Goal: Task Accomplishment & Management: Complete application form

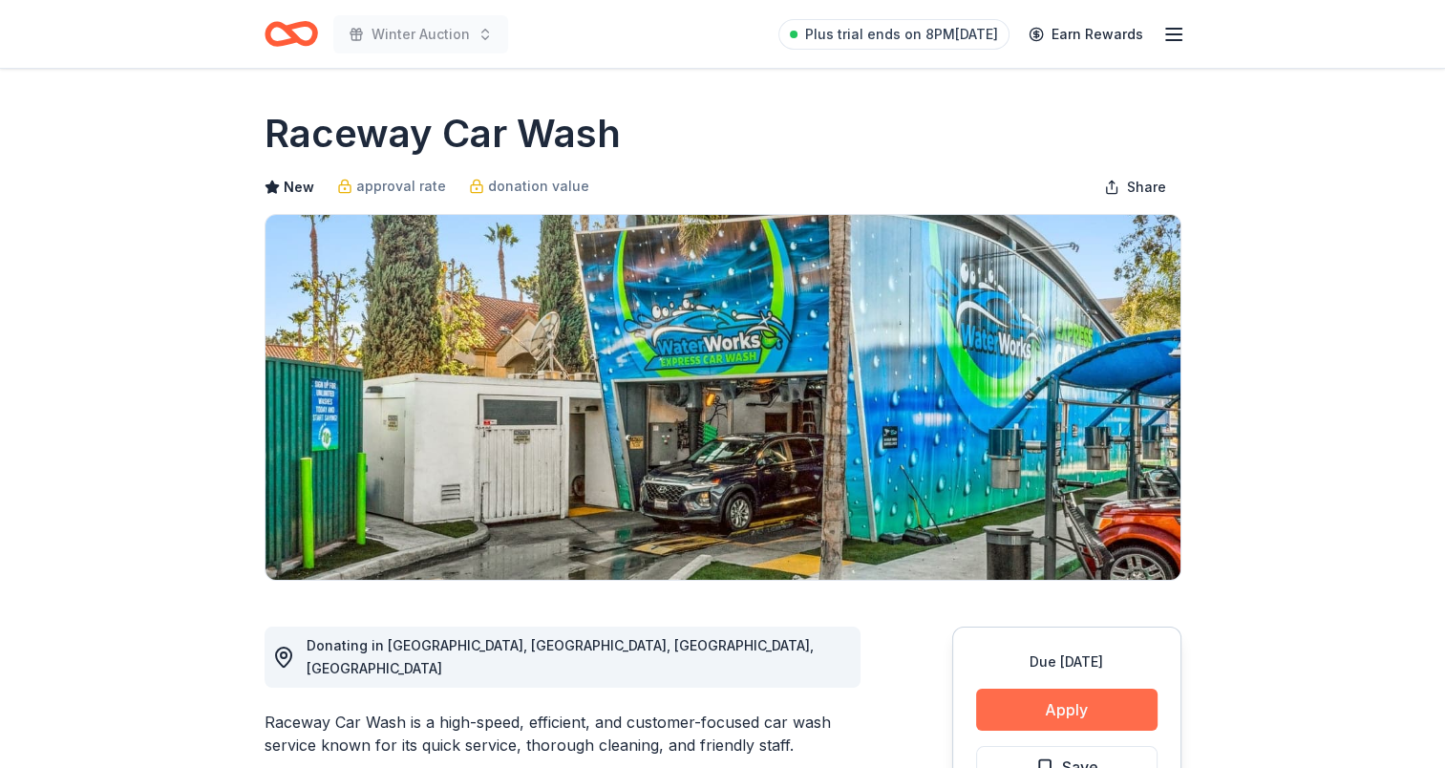
click at [1044, 701] on button "Apply" at bounding box center [1066, 709] width 181 height 42
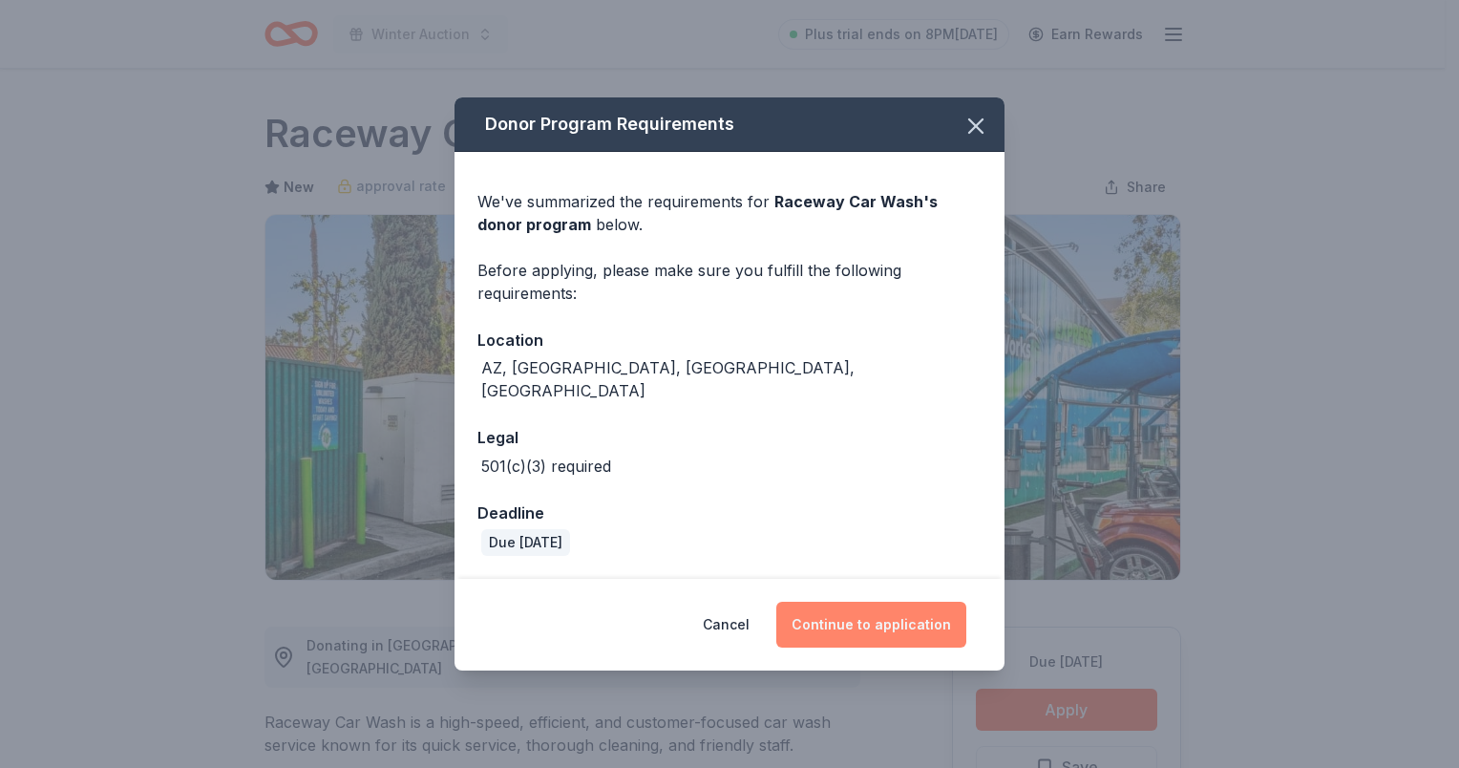
click at [886, 625] on button "Continue to application" at bounding box center [871, 625] width 190 height 46
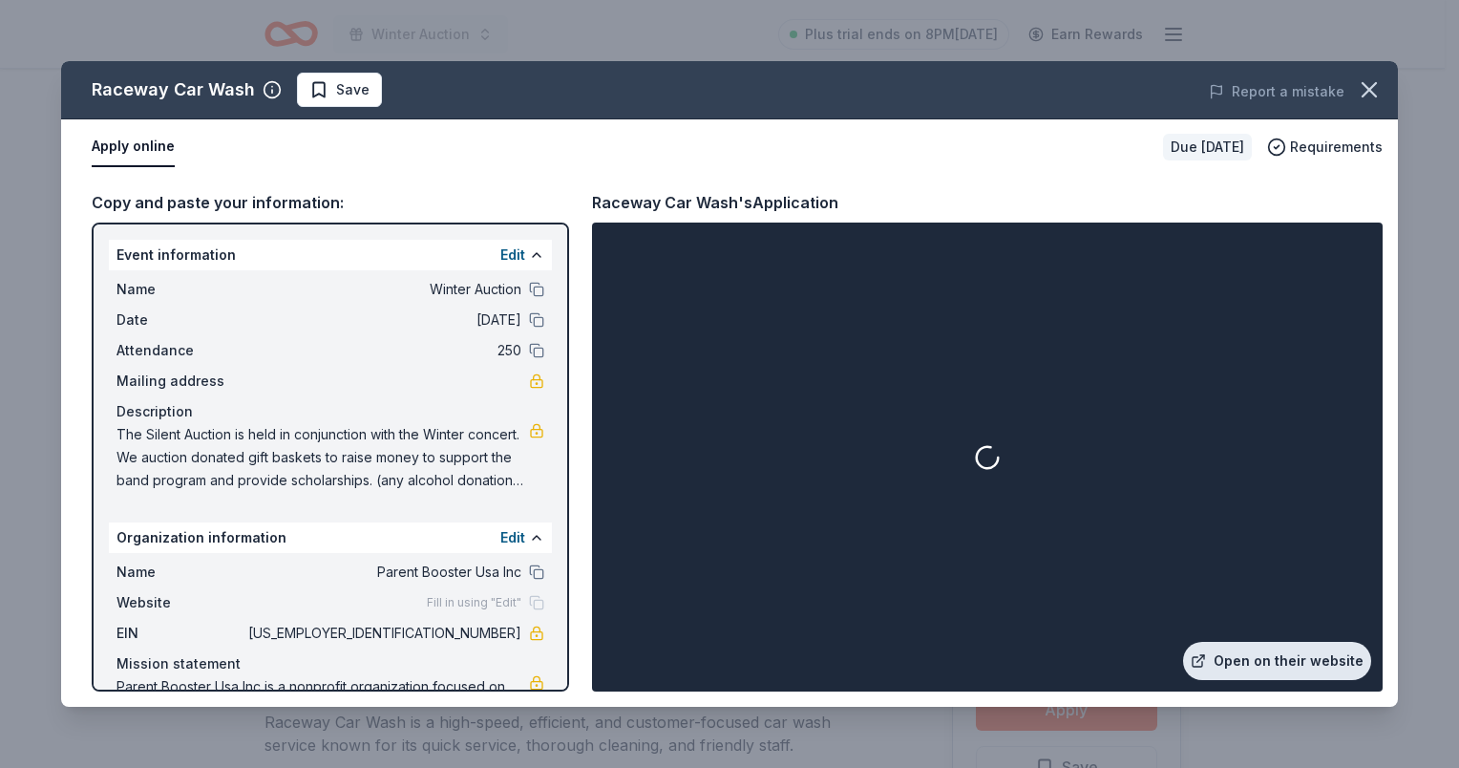
click at [1279, 646] on link "Open on their website" at bounding box center [1277, 661] width 188 height 38
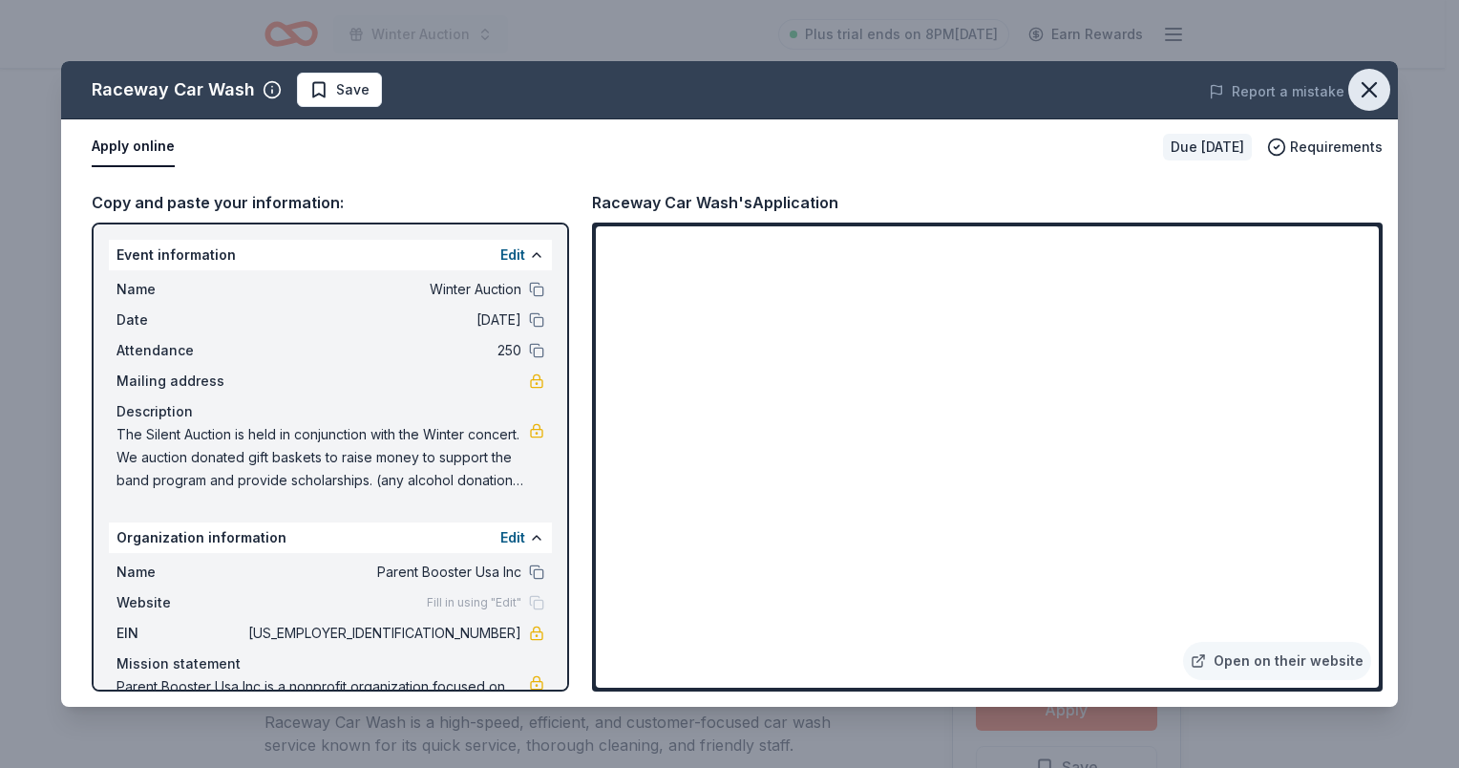
click at [1365, 72] on button "button" at bounding box center [1369, 90] width 42 height 42
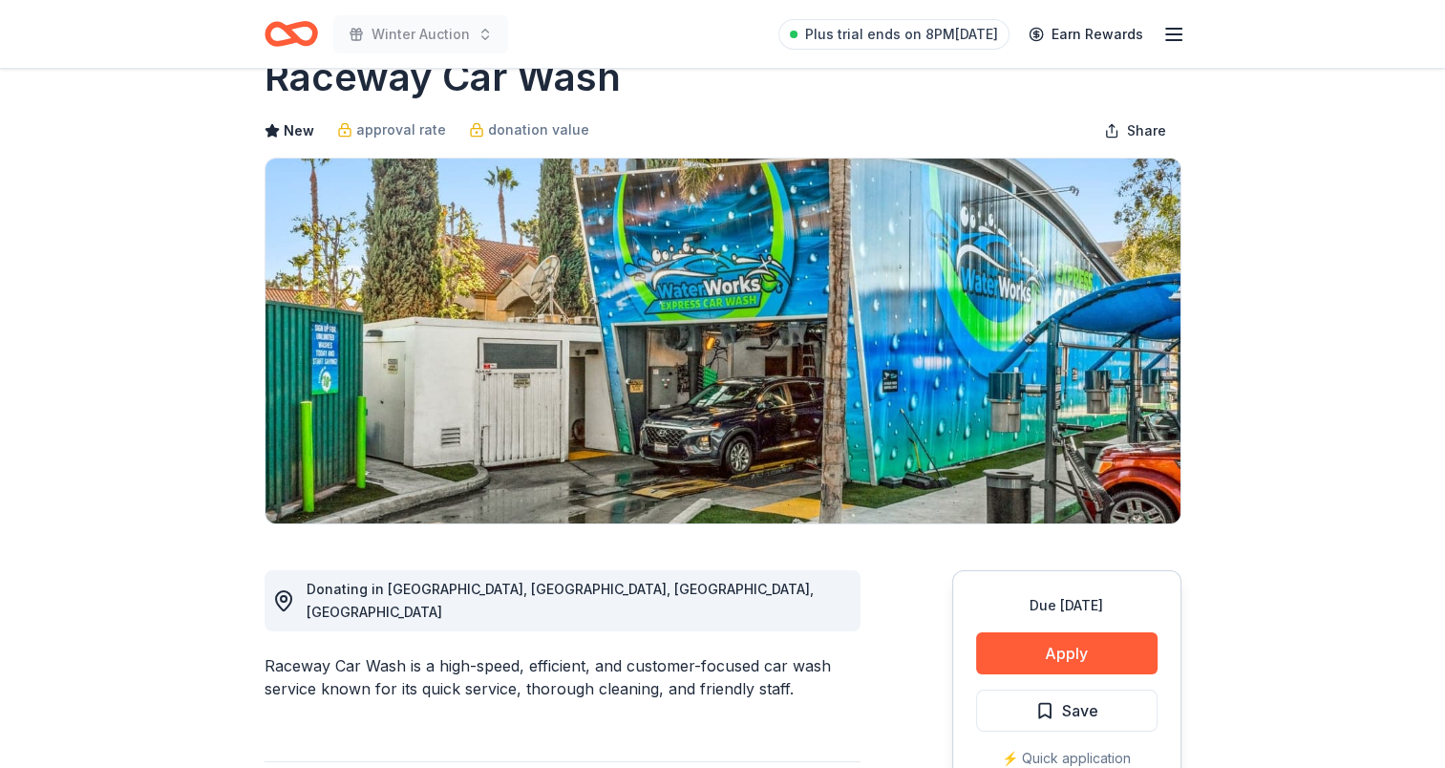
scroll to position [286, 0]
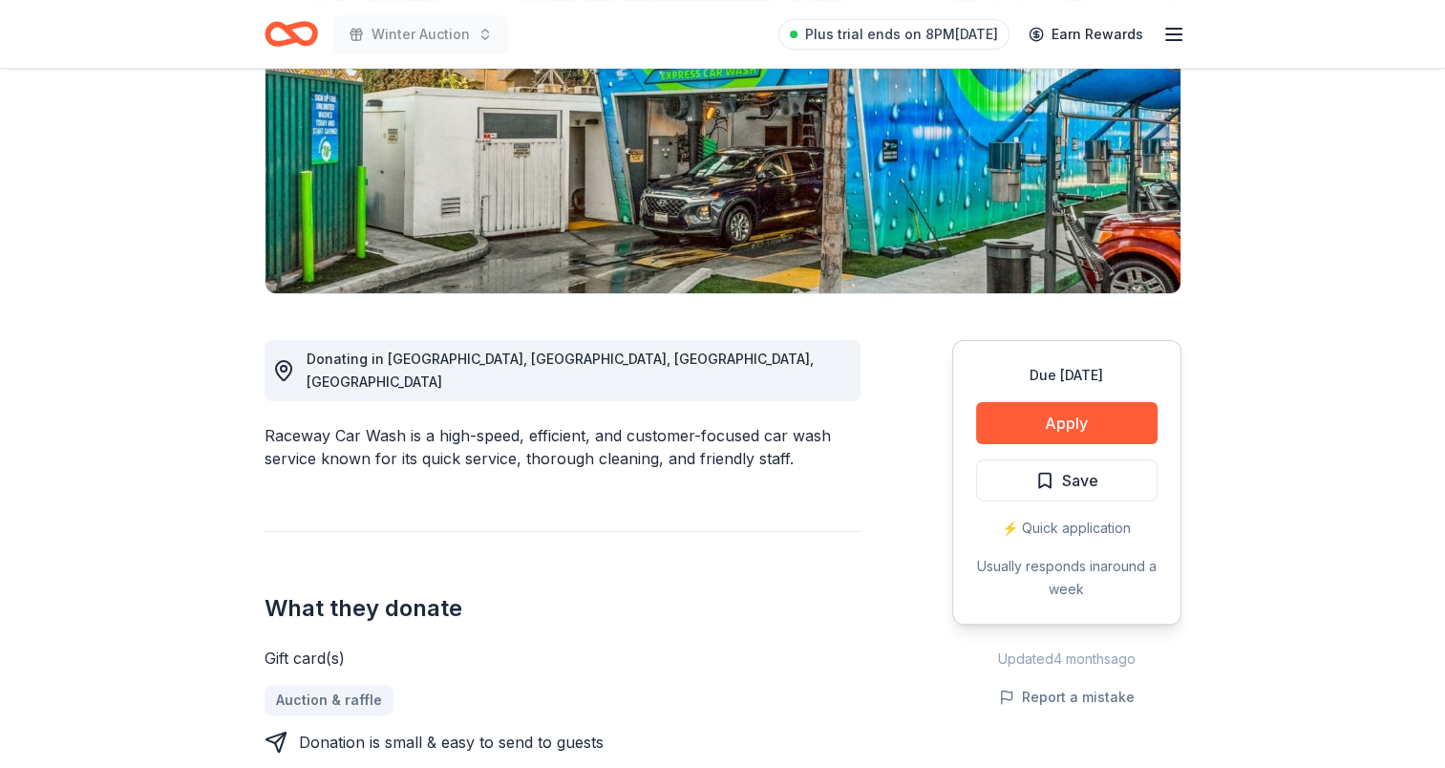
click at [1080, 466] on button "Save" at bounding box center [1066, 480] width 181 height 42
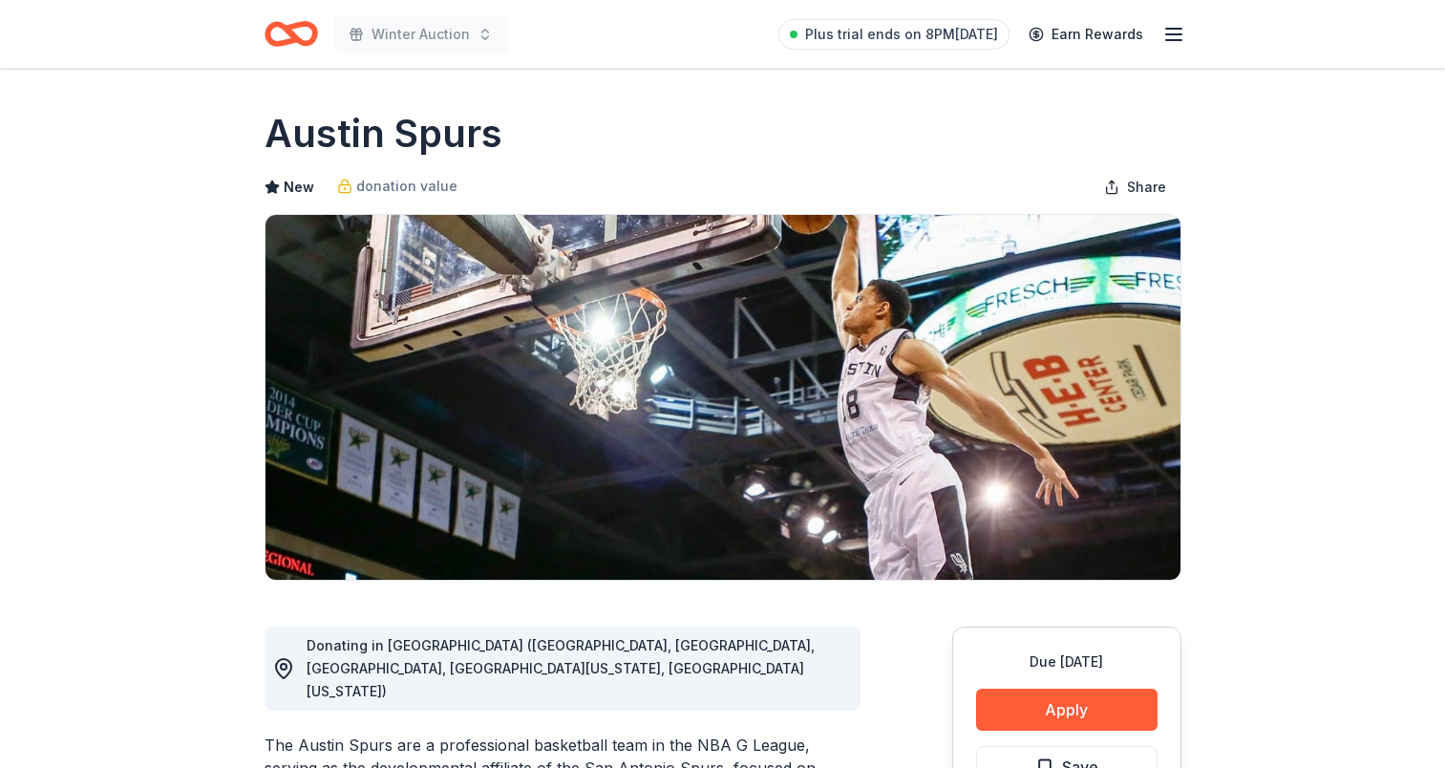
scroll to position [95, 0]
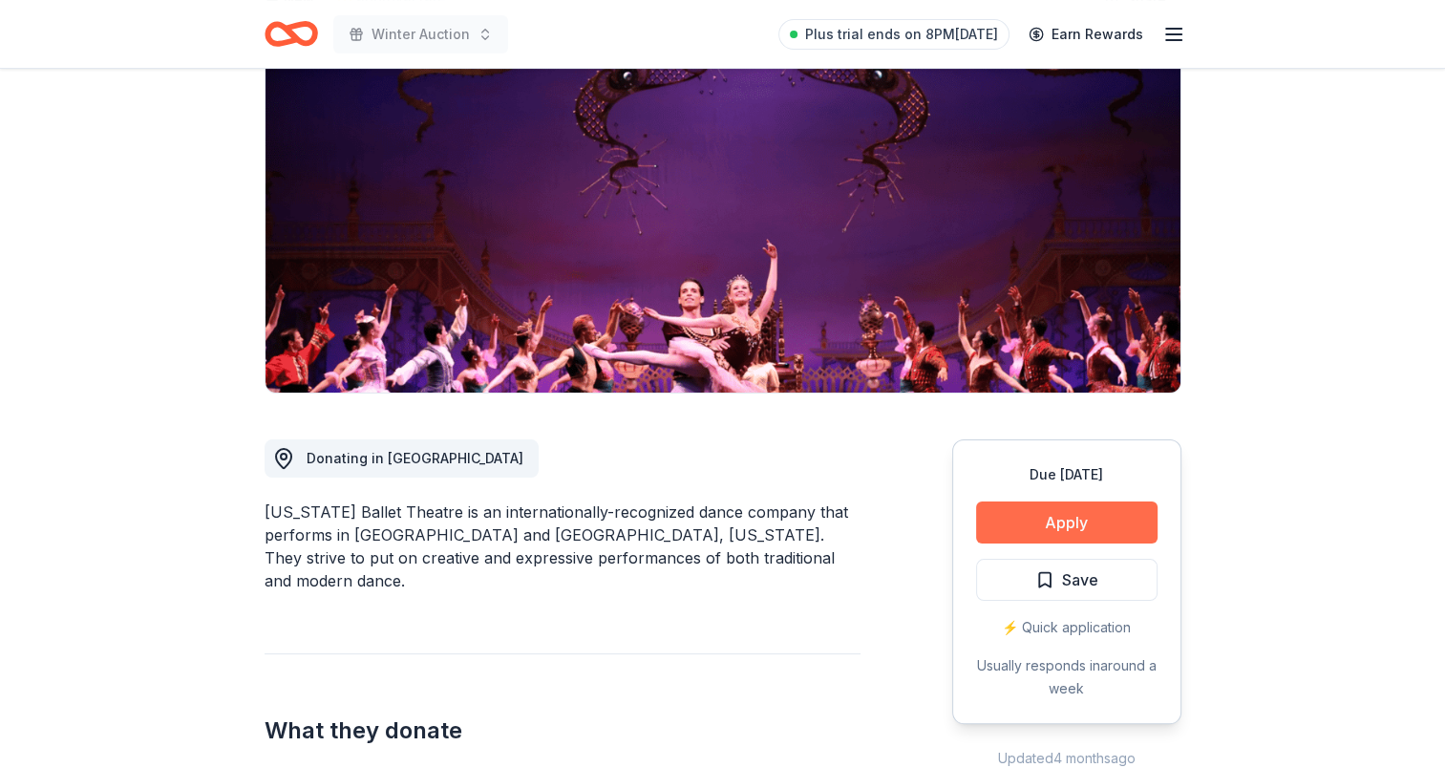
scroll to position [191, 0]
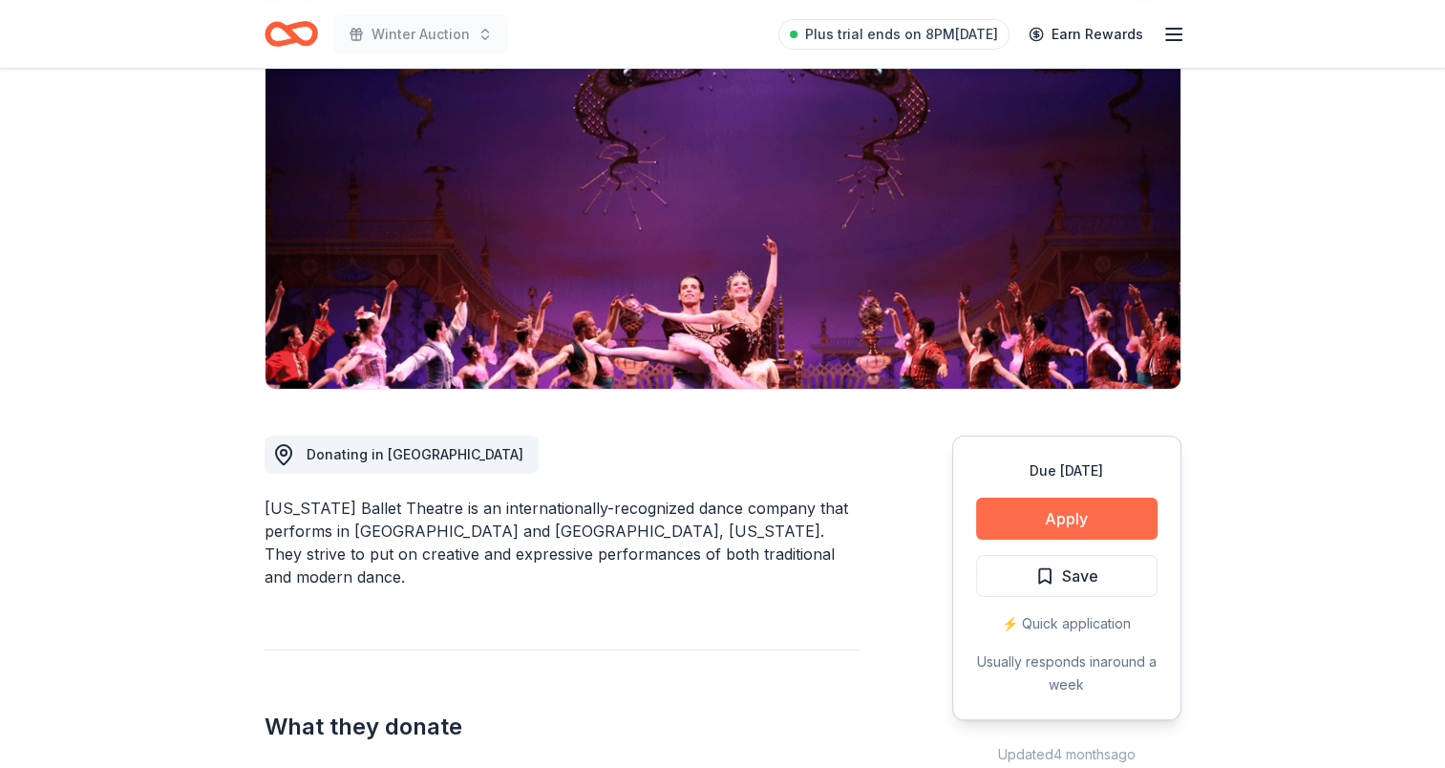
click at [1136, 519] on button "Apply" at bounding box center [1066, 519] width 181 height 42
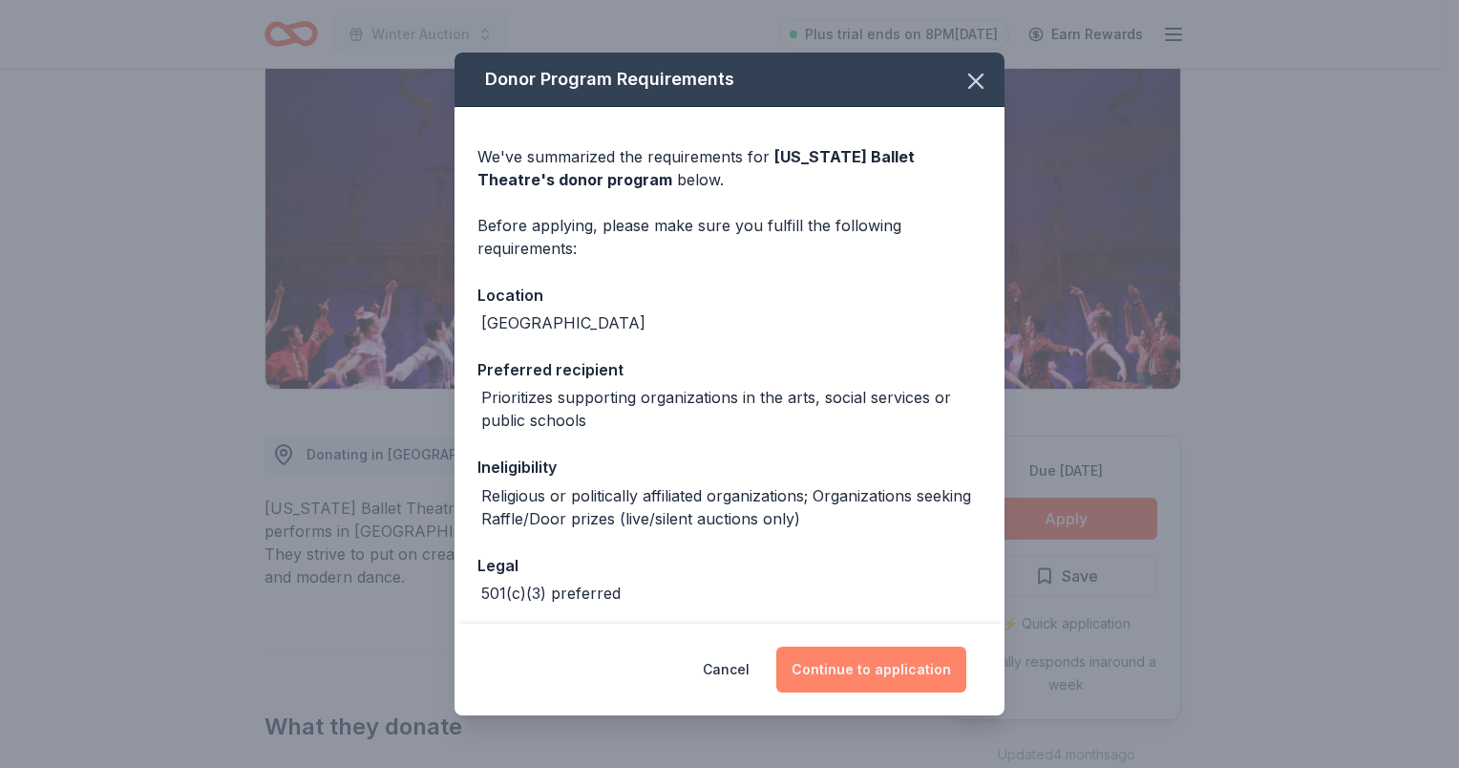
click at [833, 676] on button "Continue to application" at bounding box center [871, 669] width 190 height 46
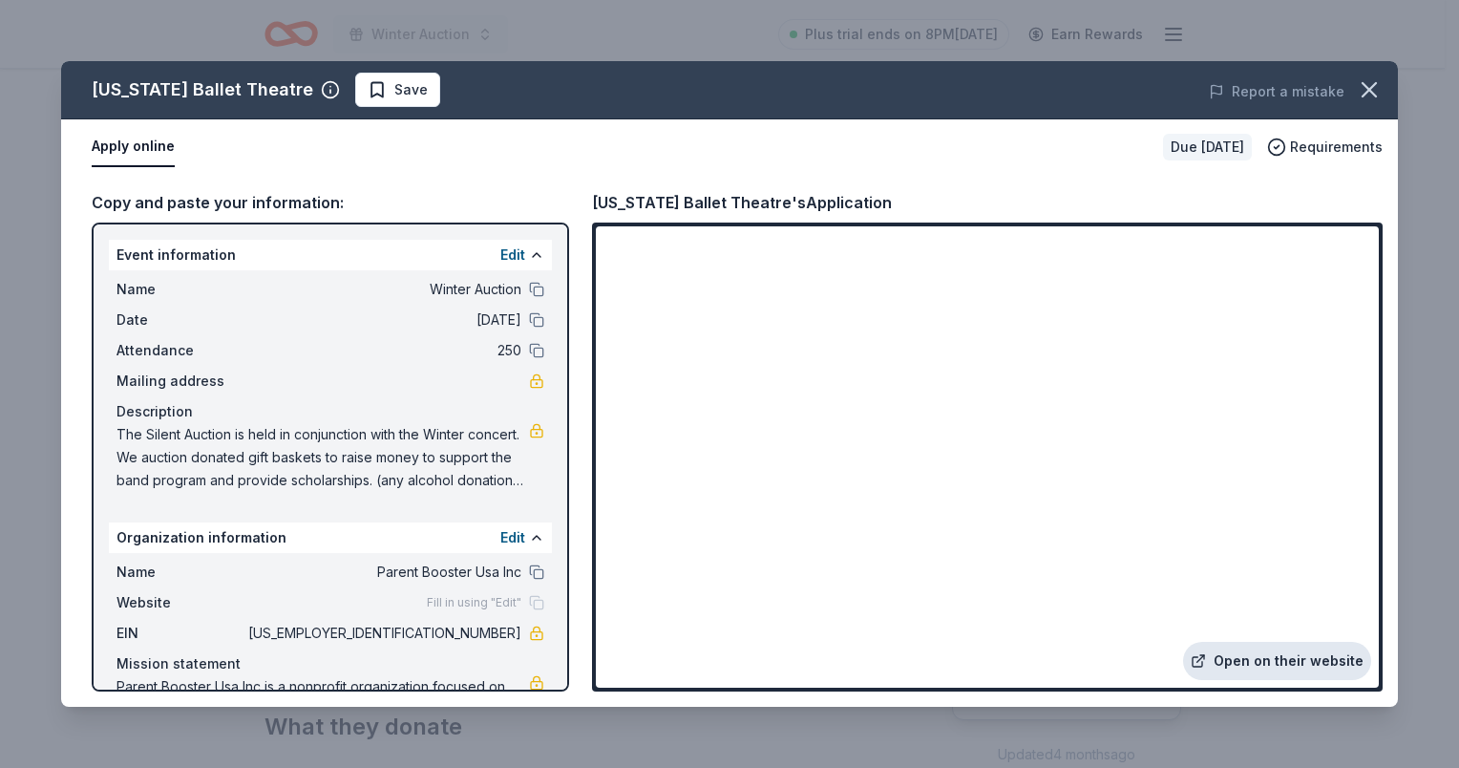
click at [1270, 661] on link "Open on their website" at bounding box center [1277, 661] width 188 height 38
click at [1358, 82] on icon "button" at bounding box center [1369, 89] width 27 height 27
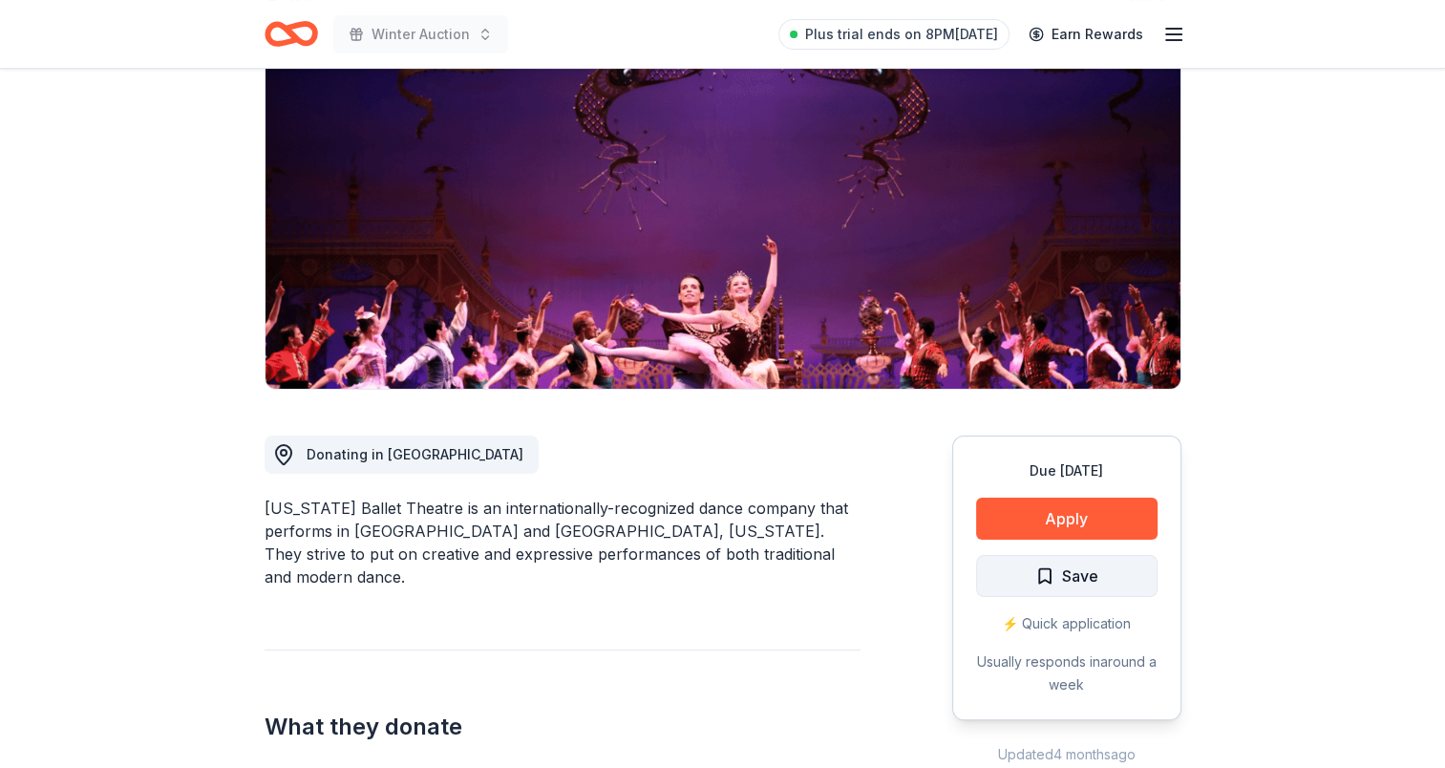
click at [1057, 561] on button "Save" at bounding box center [1066, 576] width 181 height 42
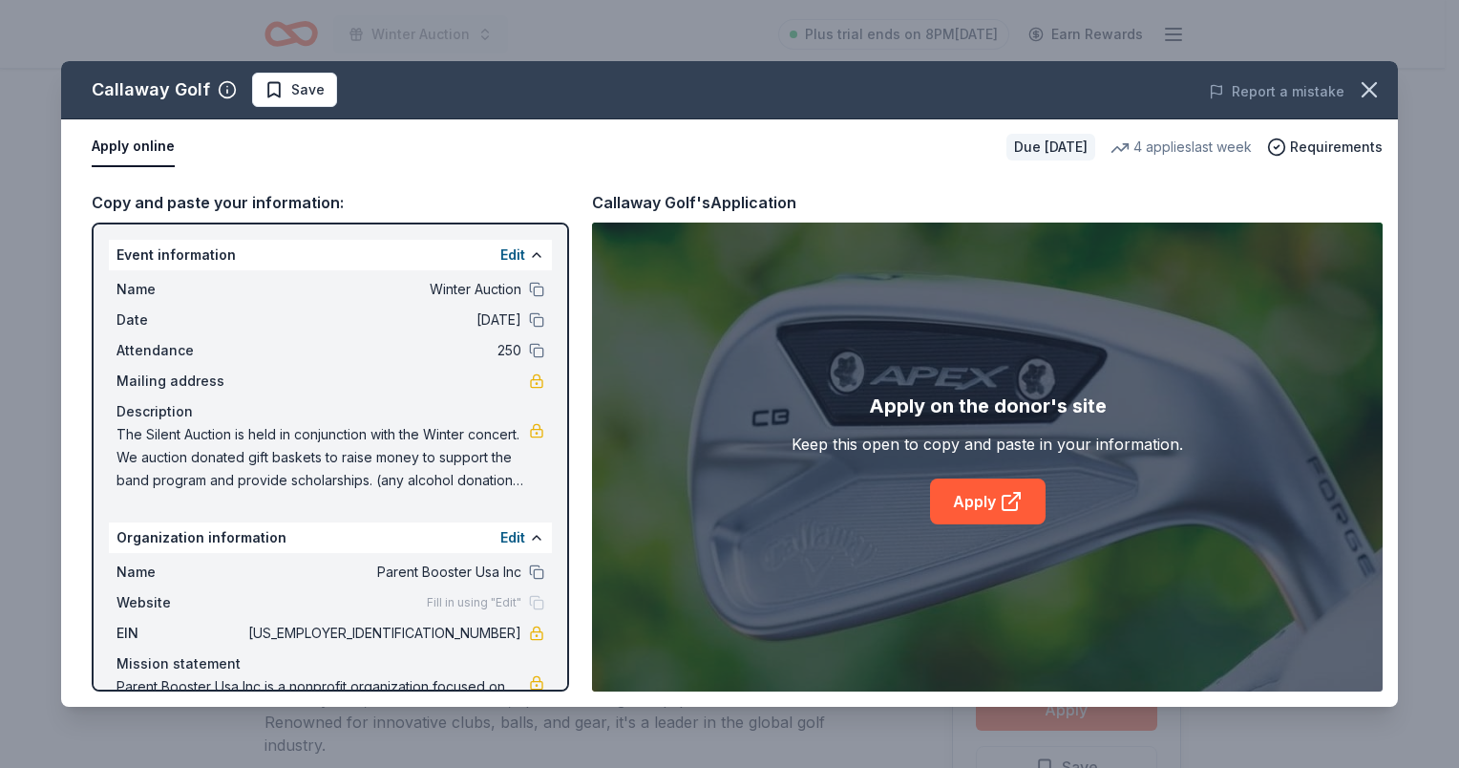
scroll to position [286, 0]
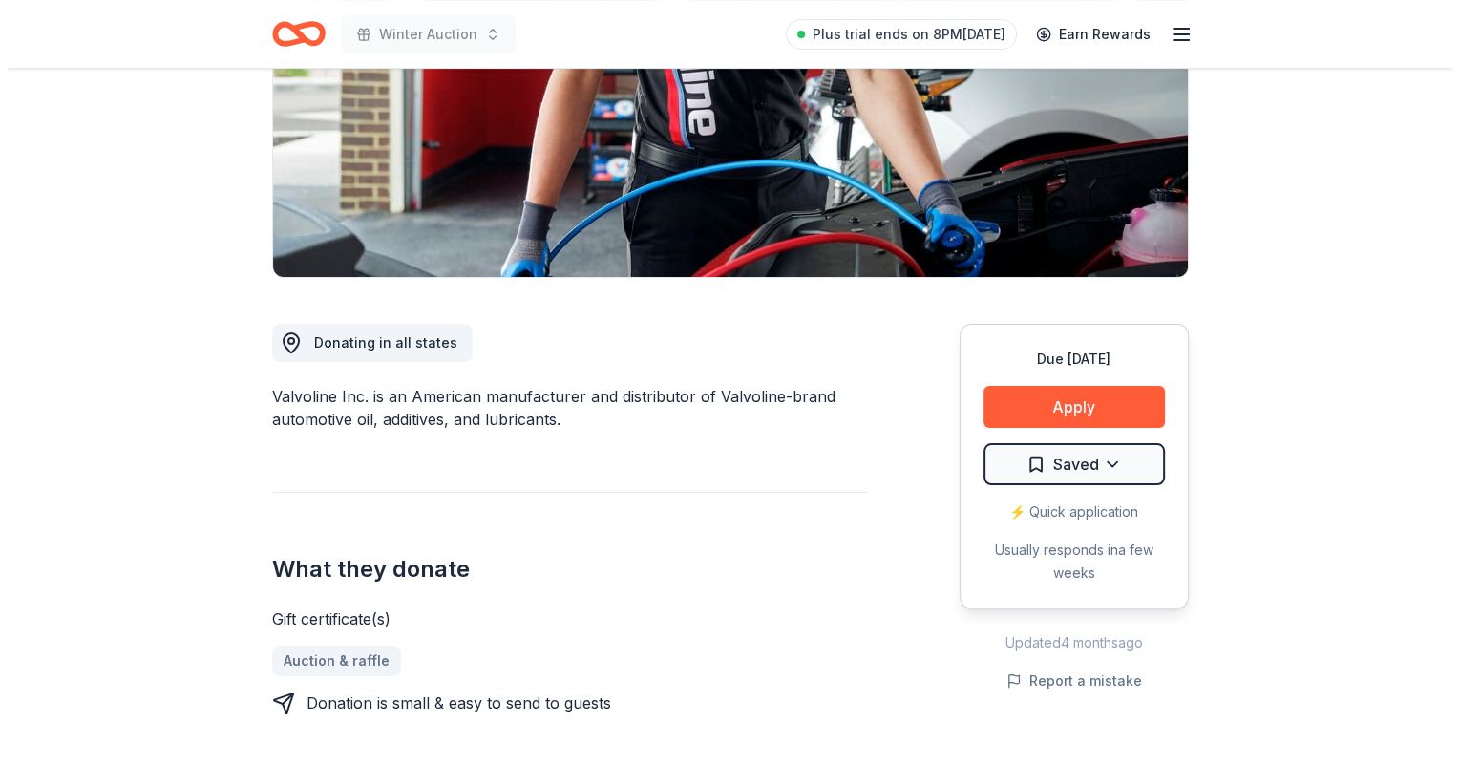
scroll to position [477, 0]
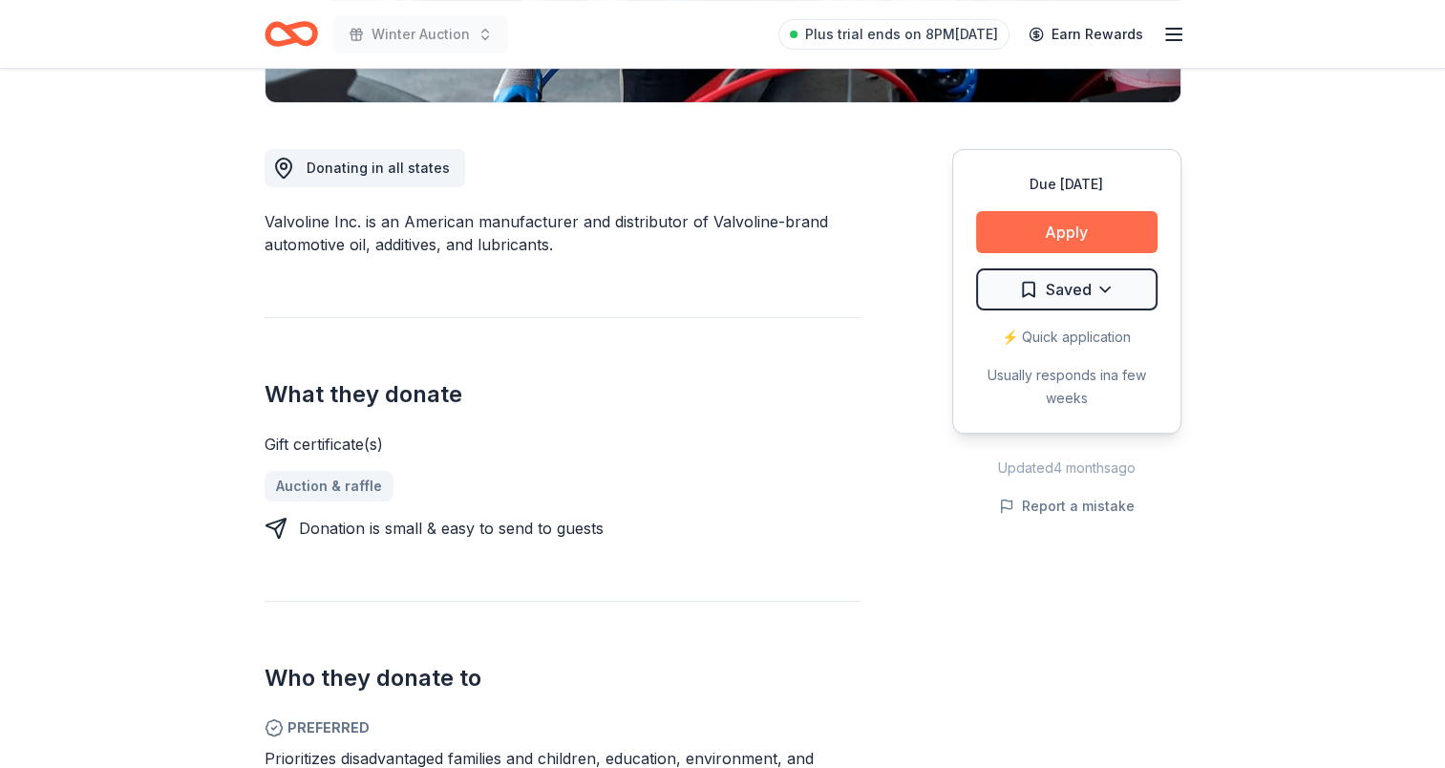
click at [1062, 211] on button "Apply" at bounding box center [1066, 232] width 181 height 42
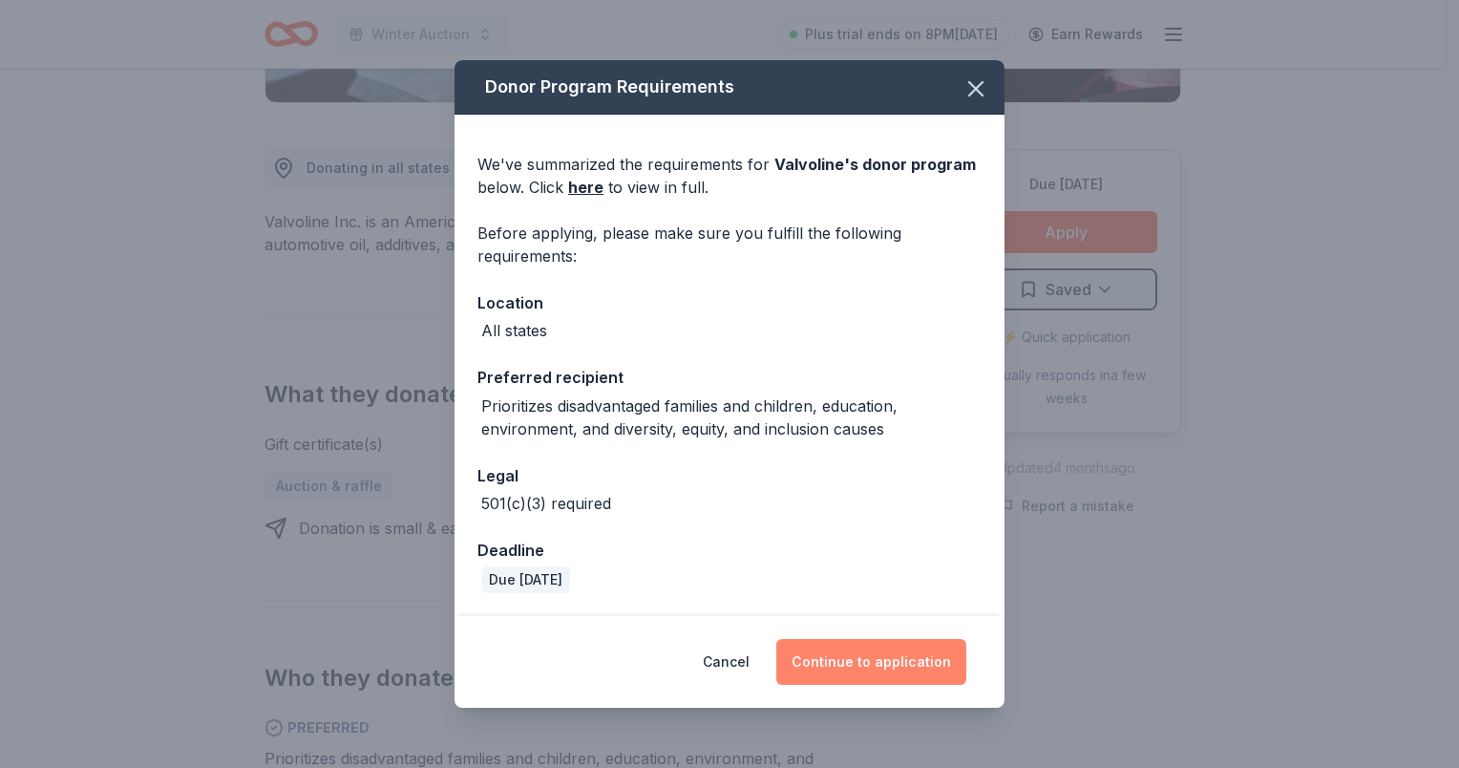
click at [856, 669] on button "Continue to application" at bounding box center [871, 662] width 190 height 46
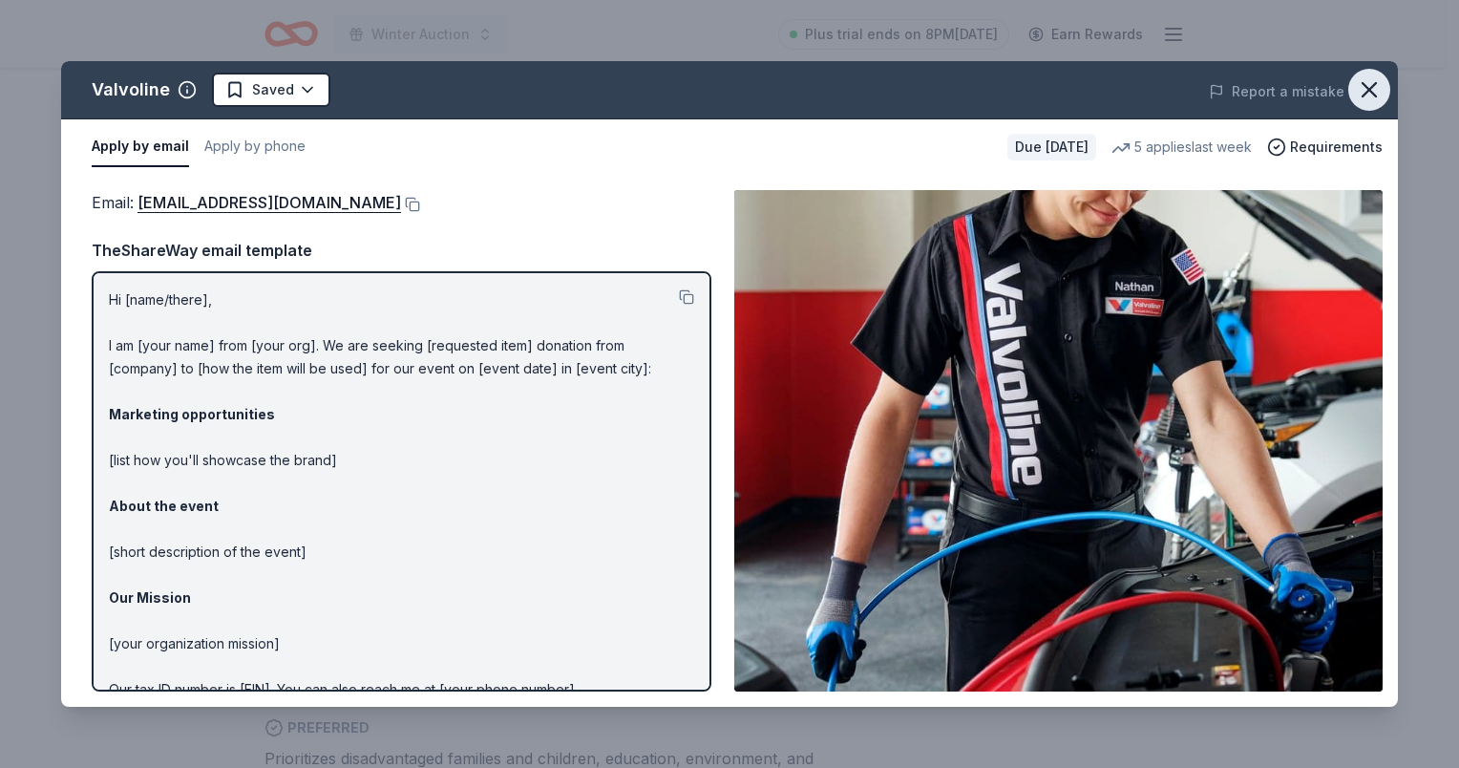
click at [1367, 92] on icon "button" at bounding box center [1369, 89] width 13 height 13
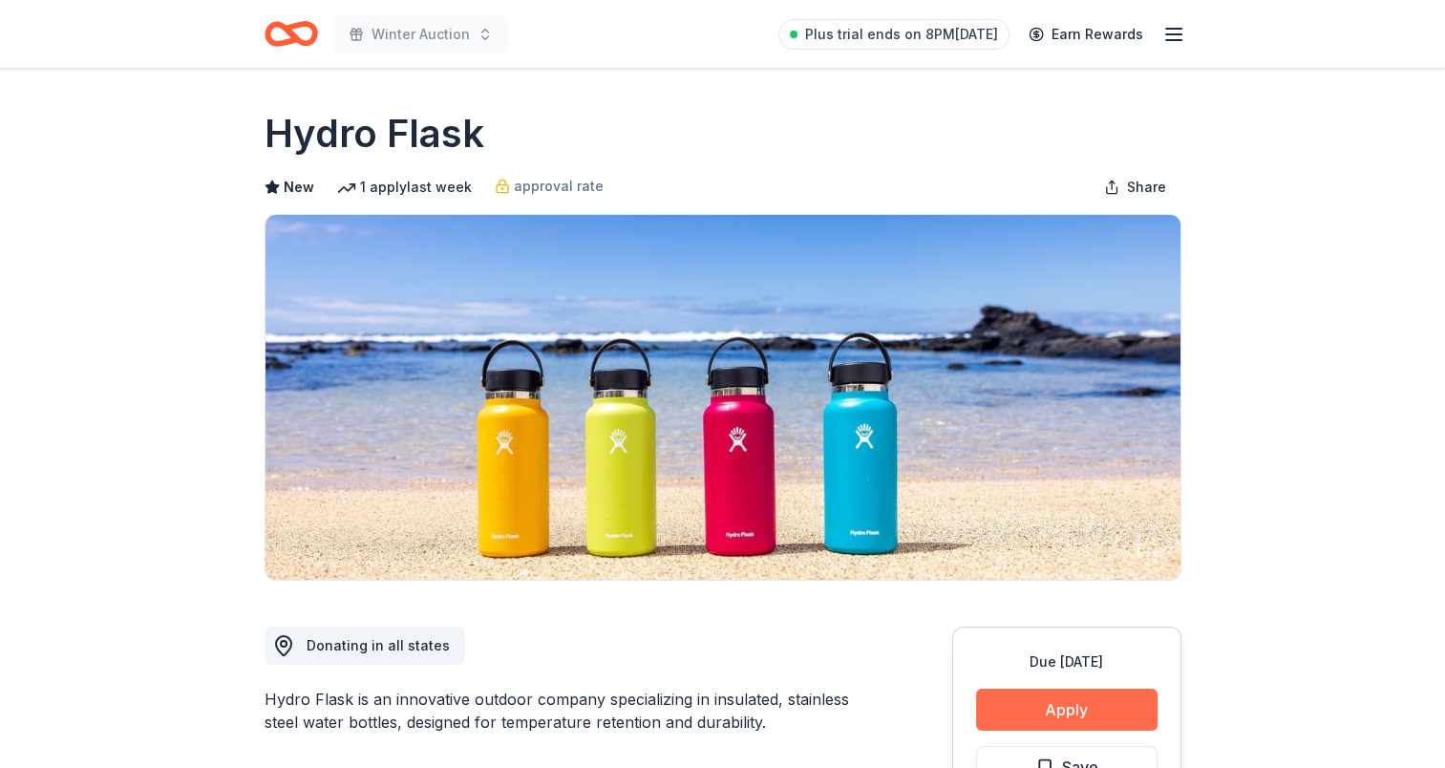
click at [1068, 705] on button "Apply" at bounding box center [1066, 709] width 181 height 42
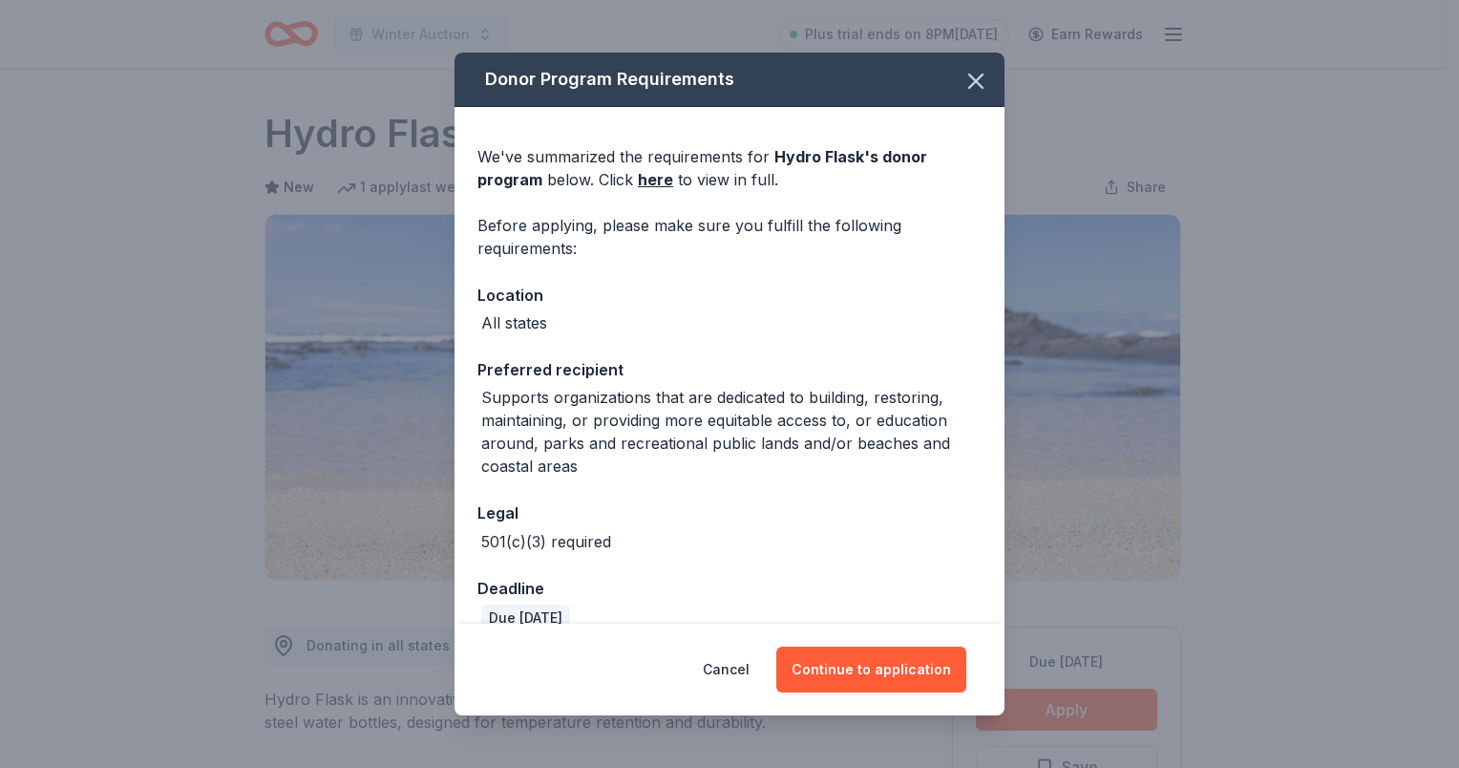
click at [825, 638] on div "Cancel Continue to application" at bounding box center [730, 670] width 550 height 92
click at [819, 661] on button "Continue to application" at bounding box center [871, 669] width 190 height 46
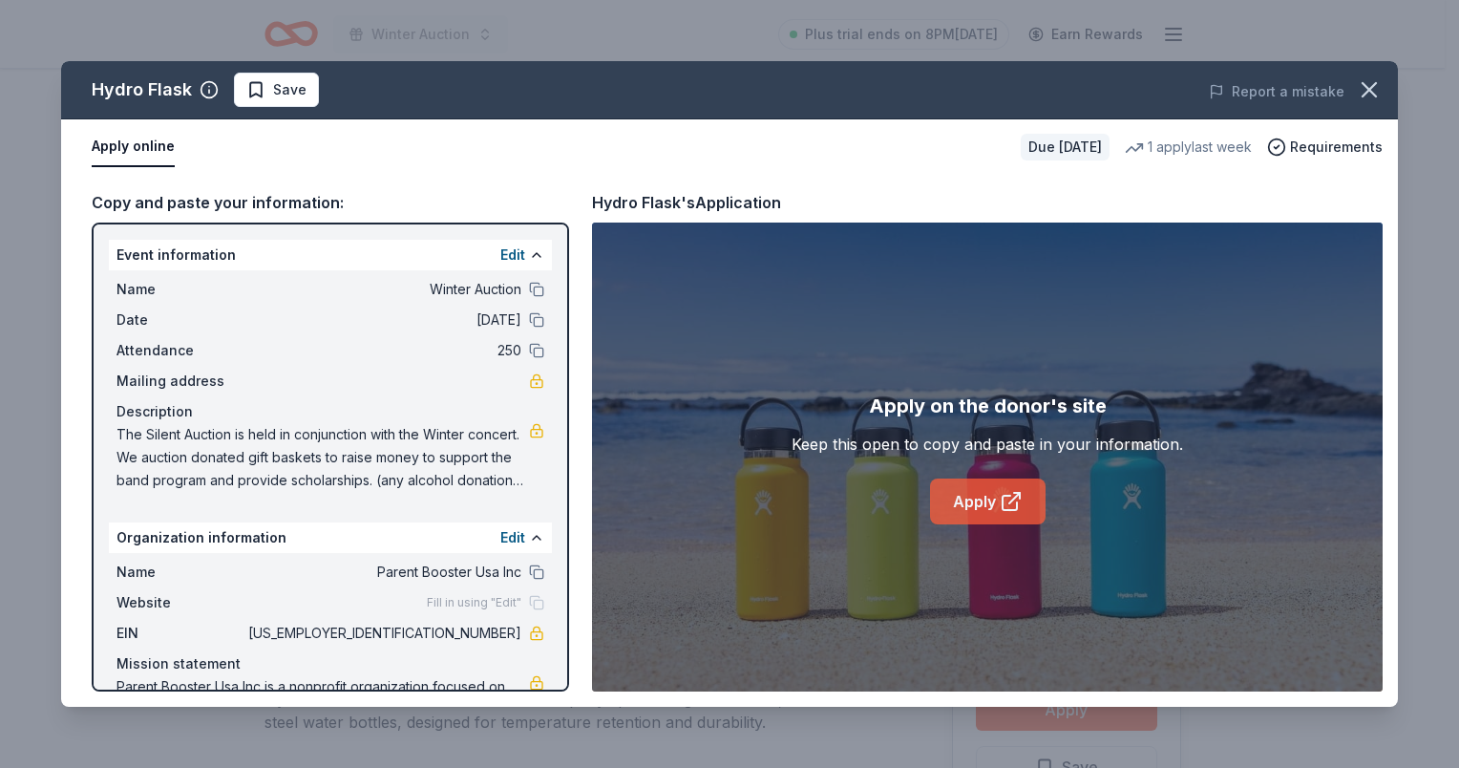
click at [997, 507] on link "Apply" at bounding box center [988, 501] width 116 height 46
